Goal: Information Seeking & Learning: Learn about a topic

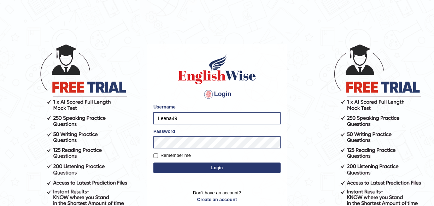
type input "Khenrab"
click at [215, 169] on button "Login" at bounding box center [217, 168] width 127 height 11
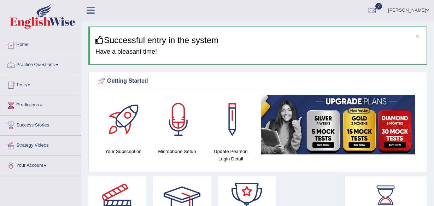
click at [58, 64] on span at bounding box center [57, 64] width 3 height 1
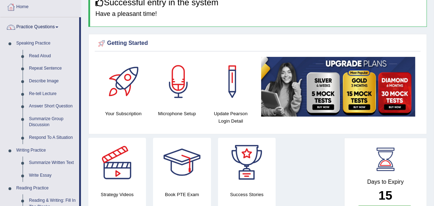
scroll to position [32, 0]
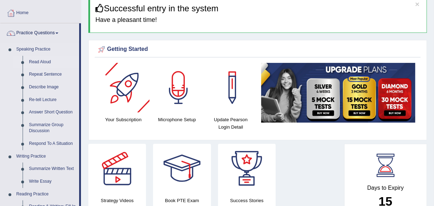
click at [33, 58] on link "Read Aloud" at bounding box center [52, 62] width 53 height 13
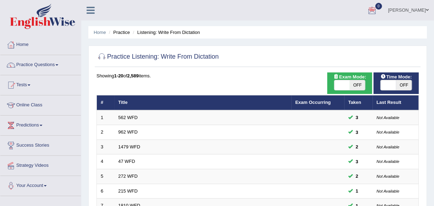
click at [431, 12] on link "Savleen Kaur" at bounding box center [408, 9] width 51 height 18
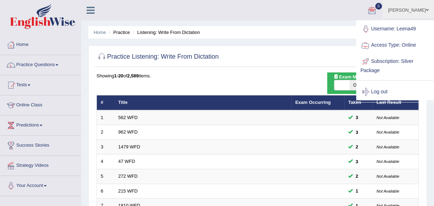
click at [428, 21] on link "Username: Leena49" at bounding box center [395, 29] width 76 height 16
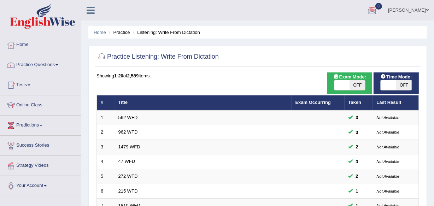
click at [428, 12] on span at bounding box center [427, 10] width 3 height 5
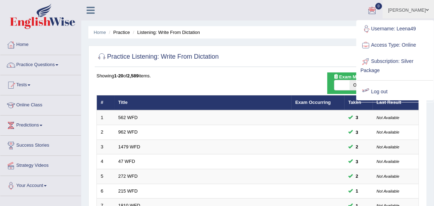
click at [382, 88] on link "Log out" at bounding box center [395, 92] width 76 height 16
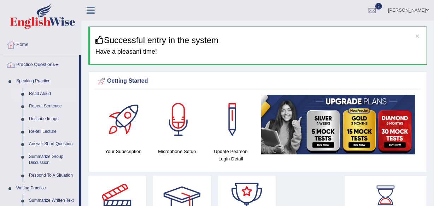
click at [41, 92] on link "Read Aloud" at bounding box center [52, 94] width 53 height 13
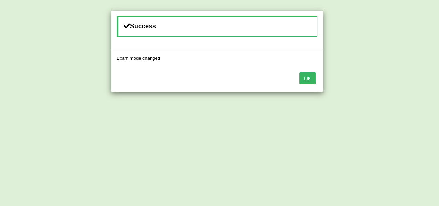
click at [307, 79] on button "OK" at bounding box center [308, 79] width 16 height 12
click at [305, 75] on button "OK" at bounding box center [308, 79] width 16 height 12
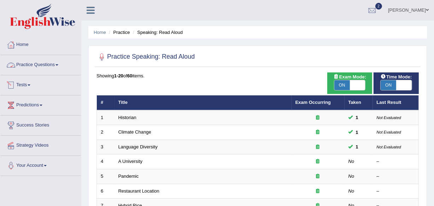
click at [51, 68] on link "Practice Questions" at bounding box center [40, 64] width 81 height 18
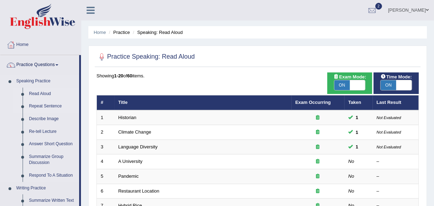
click at [53, 105] on link "Repeat Sentence" at bounding box center [52, 106] width 53 height 13
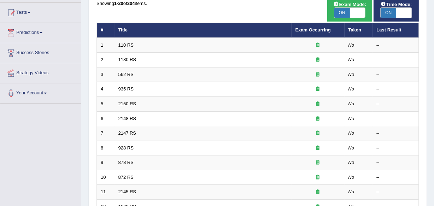
scroll to position [32, 0]
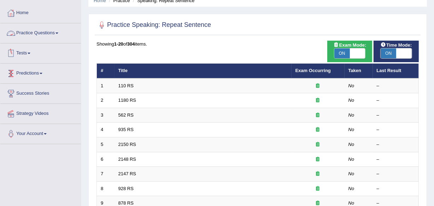
click at [46, 31] on link "Practice Questions" at bounding box center [40, 32] width 81 height 18
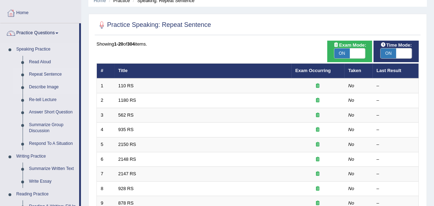
click at [52, 86] on link "Describe Image" at bounding box center [52, 87] width 53 height 13
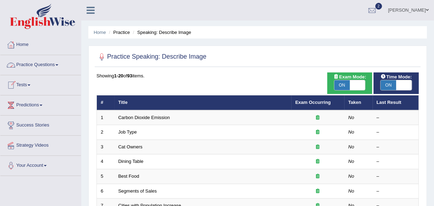
click at [52, 59] on link "Practice Questions" at bounding box center [40, 64] width 81 height 18
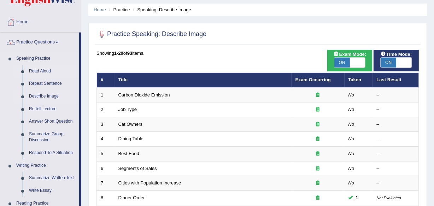
scroll to position [32, 0]
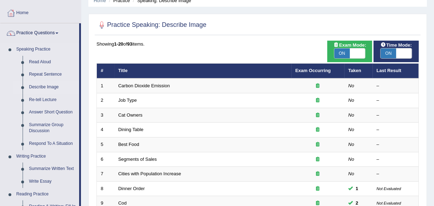
click at [46, 84] on link "Describe Image" at bounding box center [52, 87] width 53 height 13
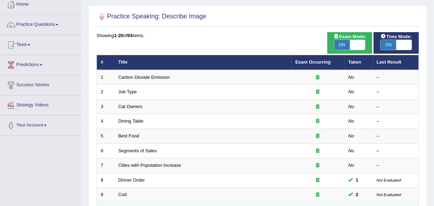
scroll to position [32, 0]
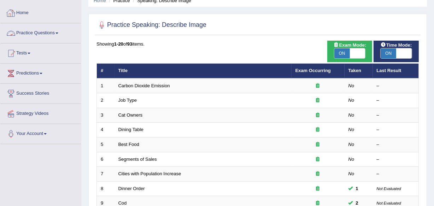
click at [47, 33] on link "Practice Questions" at bounding box center [40, 32] width 81 height 18
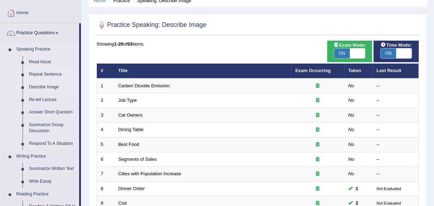
click at [50, 74] on link "Repeat Sentence" at bounding box center [52, 74] width 53 height 13
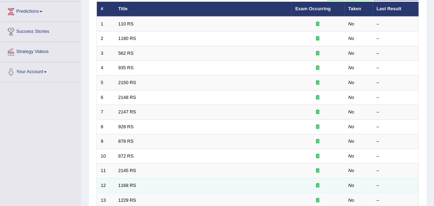
scroll to position [36, 0]
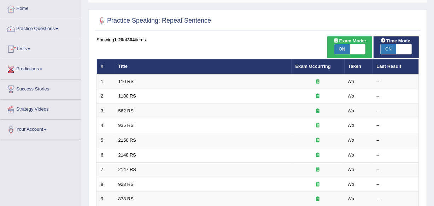
click at [32, 27] on link "Practice Questions" at bounding box center [40, 28] width 81 height 18
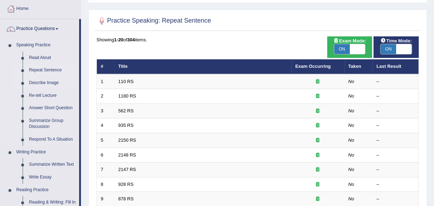
scroll to position [68, 0]
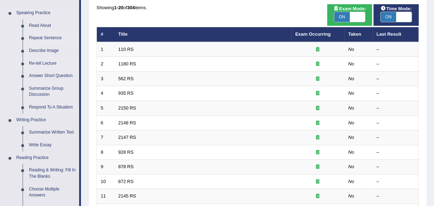
click at [44, 61] on link "Re-tell Lecture" at bounding box center [52, 63] width 53 height 13
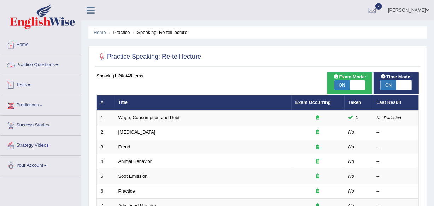
click at [58, 65] on span at bounding box center [57, 64] width 3 height 1
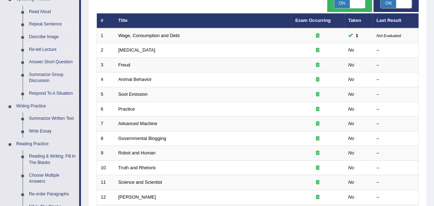
scroll to position [96, 0]
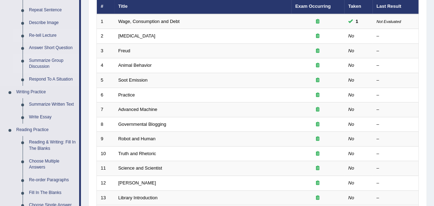
click at [40, 62] on link "Summarize Group Discussion" at bounding box center [52, 63] width 53 height 19
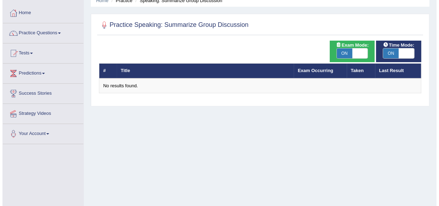
scroll to position [64, 0]
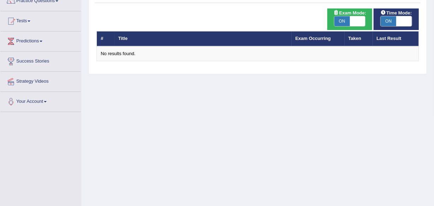
click at [348, 25] on span "ON" at bounding box center [343, 21] width 16 height 10
checkbox input "false"
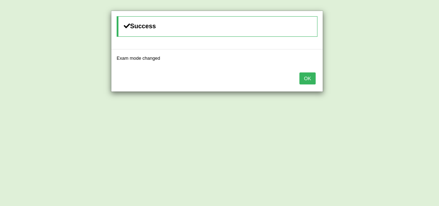
click at [305, 80] on button "OK" at bounding box center [308, 79] width 16 height 12
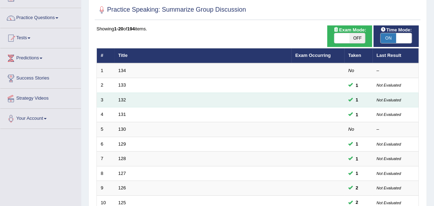
scroll to position [36, 0]
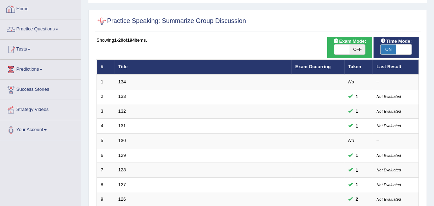
click at [58, 38] on li "Practice Questions Speaking Practice Read Aloud Repeat Sentence Describe Image …" at bounding box center [40, 29] width 81 height 20
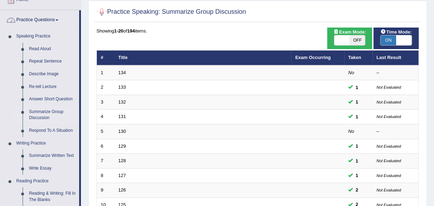
scroll to position [100, 0]
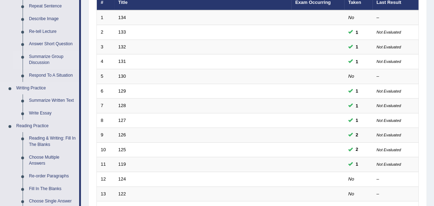
click at [65, 76] on link "Respond To A Situation" at bounding box center [52, 75] width 53 height 13
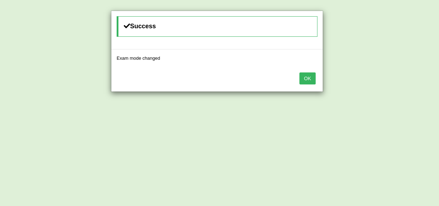
click at [301, 78] on button "OK" at bounding box center [308, 79] width 16 height 12
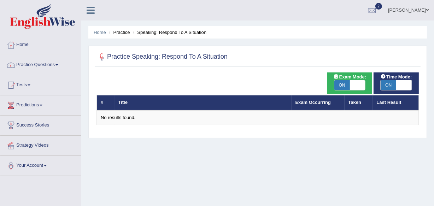
click at [333, 85] on div "ON OFF" at bounding box center [350, 85] width 38 height 11
click at [342, 84] on span "ON" at bounding box center [343, 85] width 16 height 10
checkbox input "false"
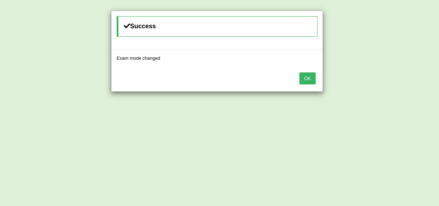
click at [294, 79] on div "OK" at bounding box center [217, 79] width 212 height 25
click at [311, 73] on button "OK" at bounding box center [308, 79] width 16 height 12
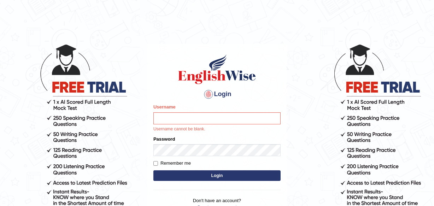
click at [237, 116] on input "Username" at bounding box center [217, 119] width 127 height 12
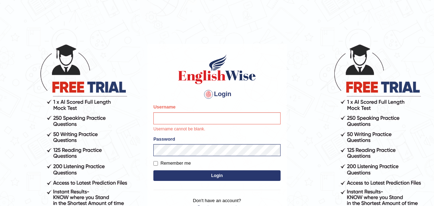
type input "Khenrab"
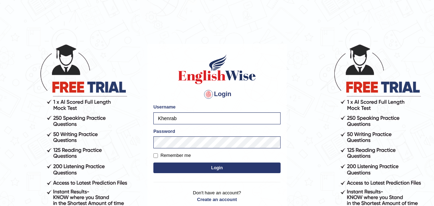
click at [234, 170] on button "Login" at bounding box center [217, 168] width 127 height 11
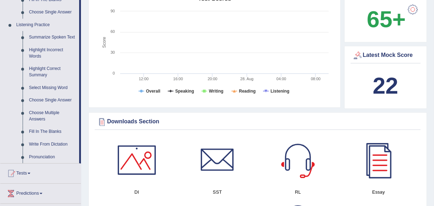
scroll to position [225, 0]
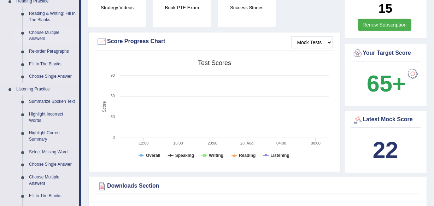
click at [46, 28] on link "Choose Multiple Answers" at bounding box center [52, 36] width 53 height 19
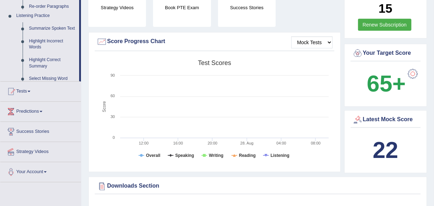
scroll to position [190, 0]
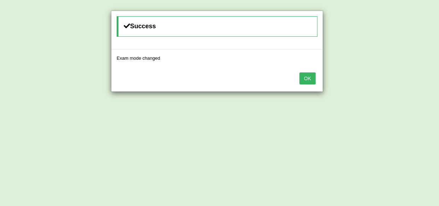
click at [304, 77] on button "OK" at bounding box center [308, 79] width 16 height 12
click at [317, 77] on div "OK" at bounding box center [217, 79] width 212 height 25
drag, startPoint x: 317, startPoint y: 77, endPoint x: 302, endPoint y: 80, distance: 15.1
click at [313, 78] on div "OK" at bounding box center [217, 79] width 212 height 25
click at [302, 80] on button "OK" at bounding box center [308, 79] width 16 height 12
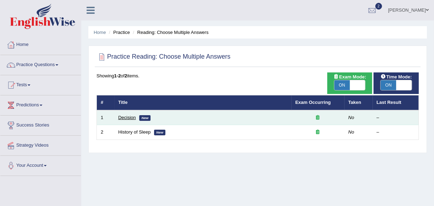
click at [124, 117] on link "Decision" at bounding box center [128, 117] width 18 height 5
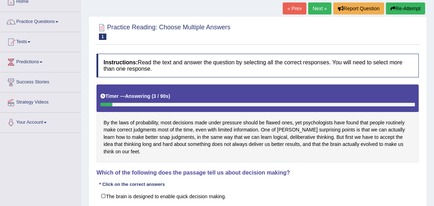
scroll to position [32, 0]
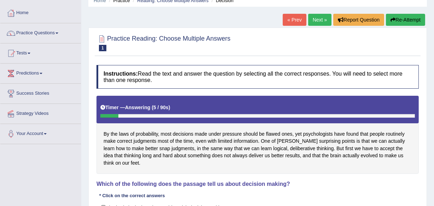
click at [117, 117] on div at bounding box center [109, 116] width 18 height 4
